Goal: Navigation & Orientation: Find specific page/section

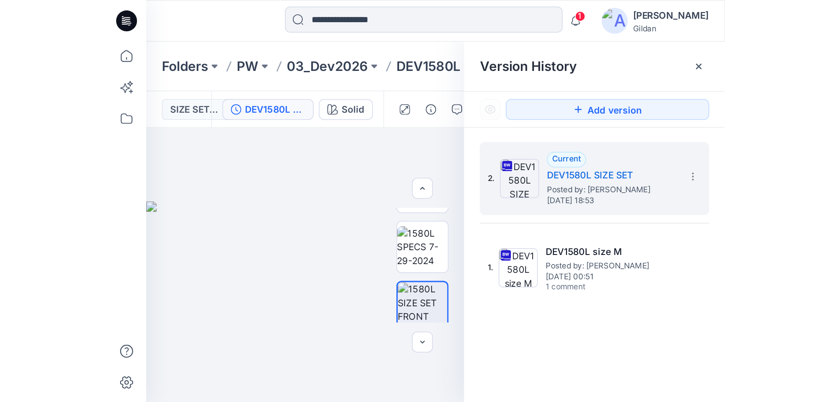
scroll to position [392, 0]
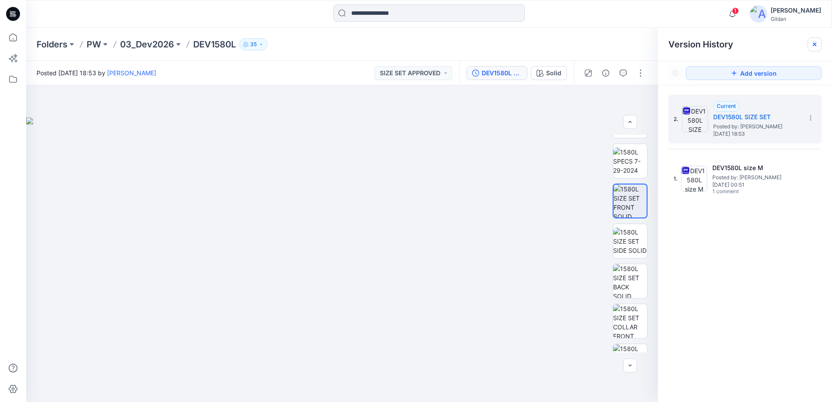
click at [664, 45] on icon at bounding box center [814, 44] width 3 height 3
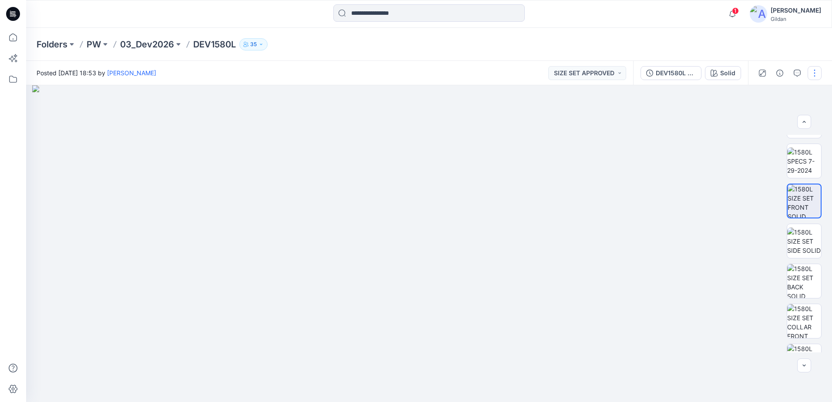
click at [664, 73] on button "button" at bounding box center [815, 73] width 14 height 14
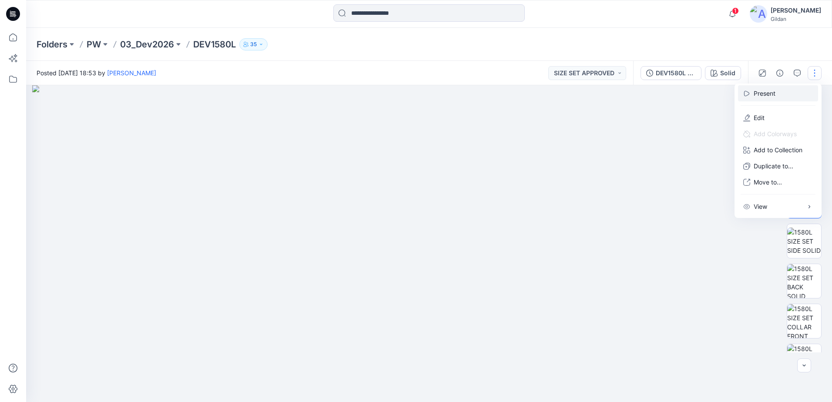
click at [664, 94] on button "Present" at bounding box center [778, 93] width 80 height 16
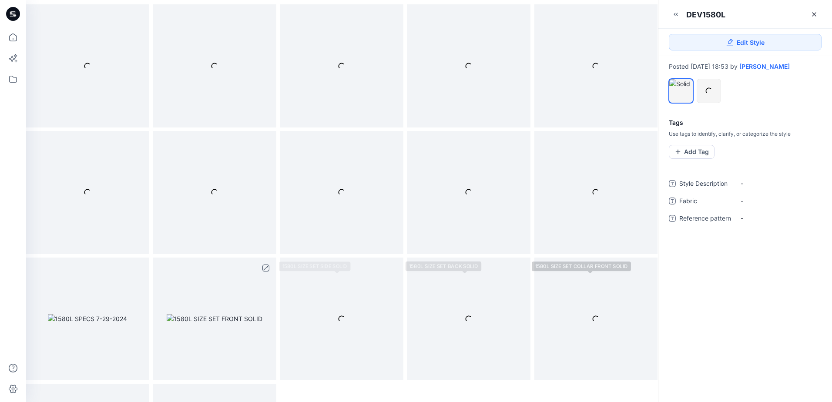
scroll to position [261, 0]
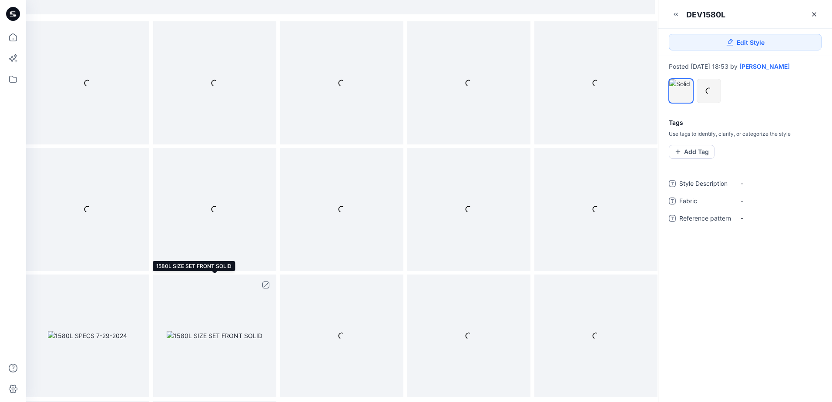
click at [239, 331] on img at bounding box center [215, 335] width 96 height 9
